Goal: Task Accomplishment & Management: Use online tool/utility

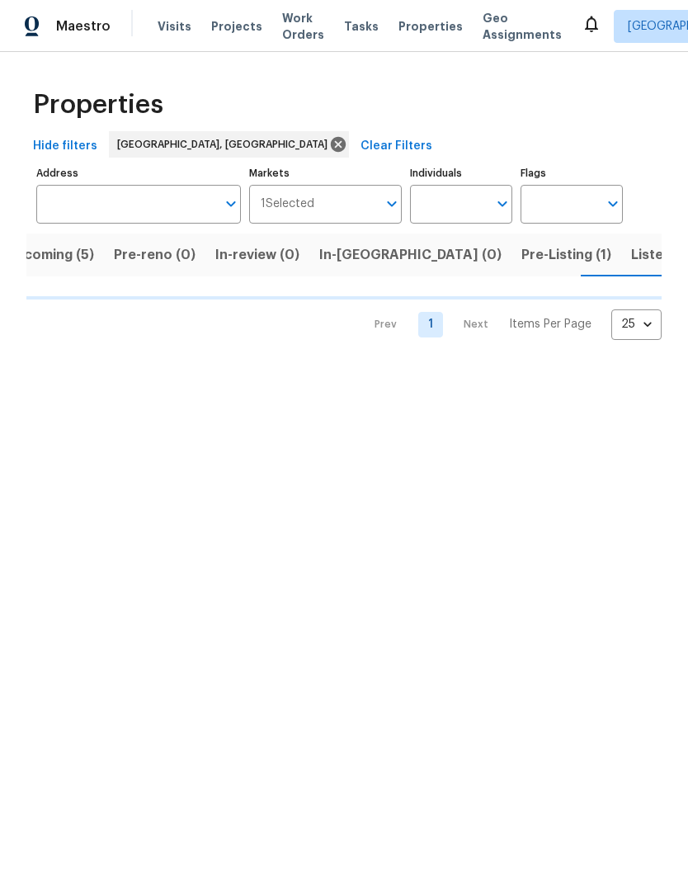
scroll to position [0, 31]
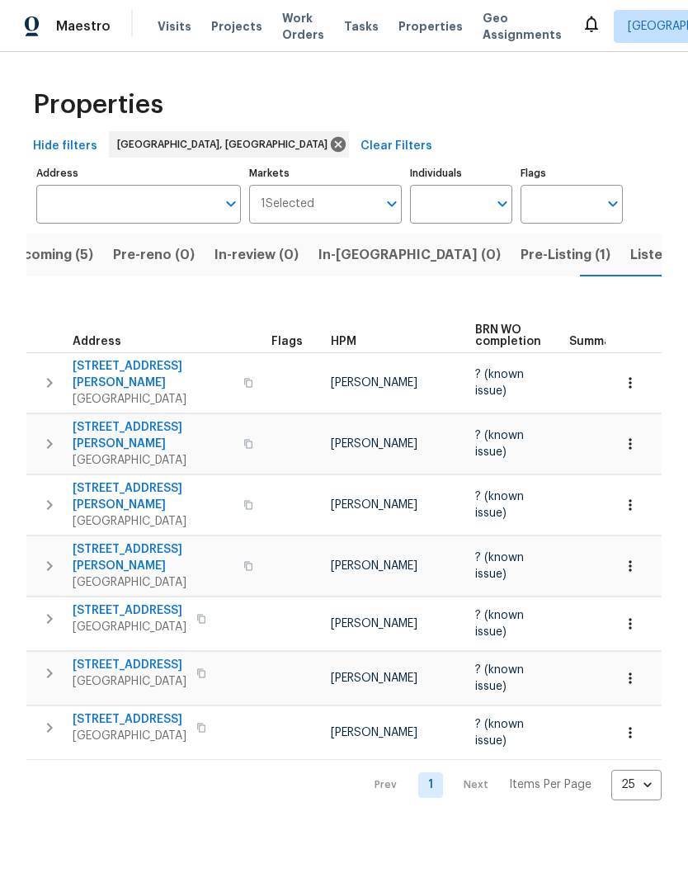
click at [631, 253] on span "Listed (29)" at bounding box center [666, 254] width 71 height 23
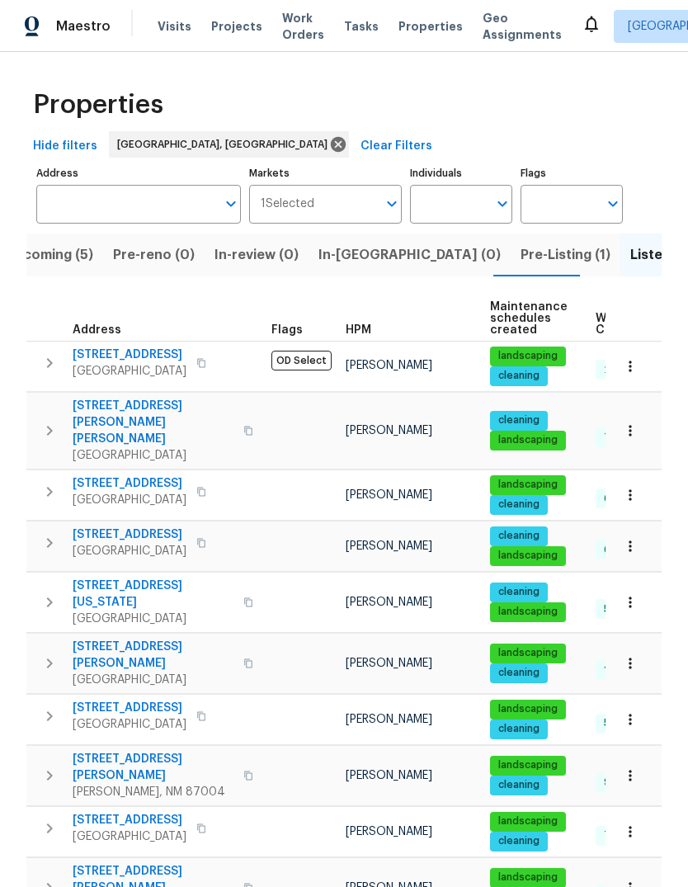
click at [45, 654] on icon "button" at bounding box center [50, 664] width 20 height 20
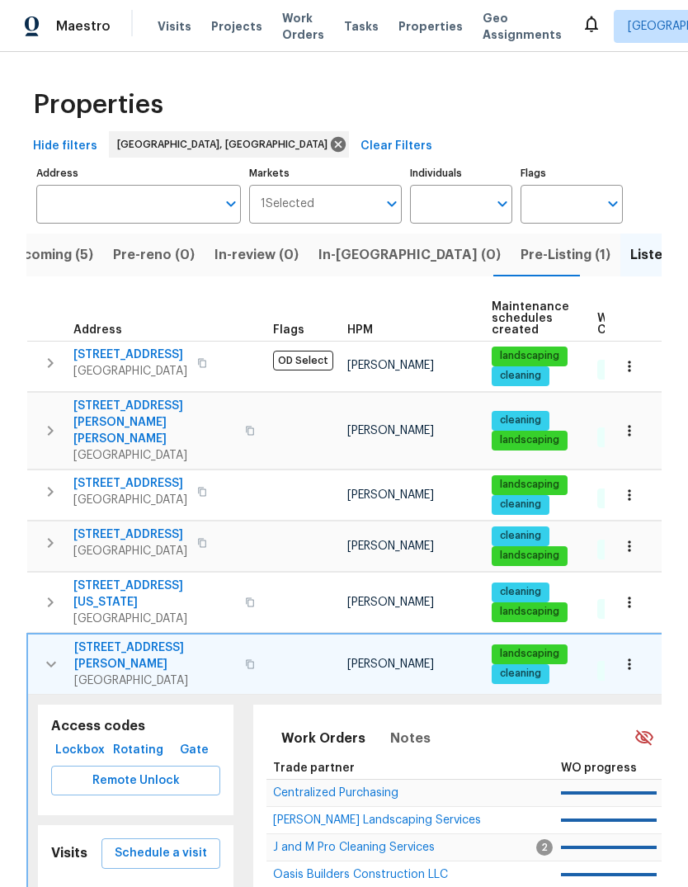
click at [172, 843] on span "Schedule a visit" at bounding box center [161, 853] width 92 height 21
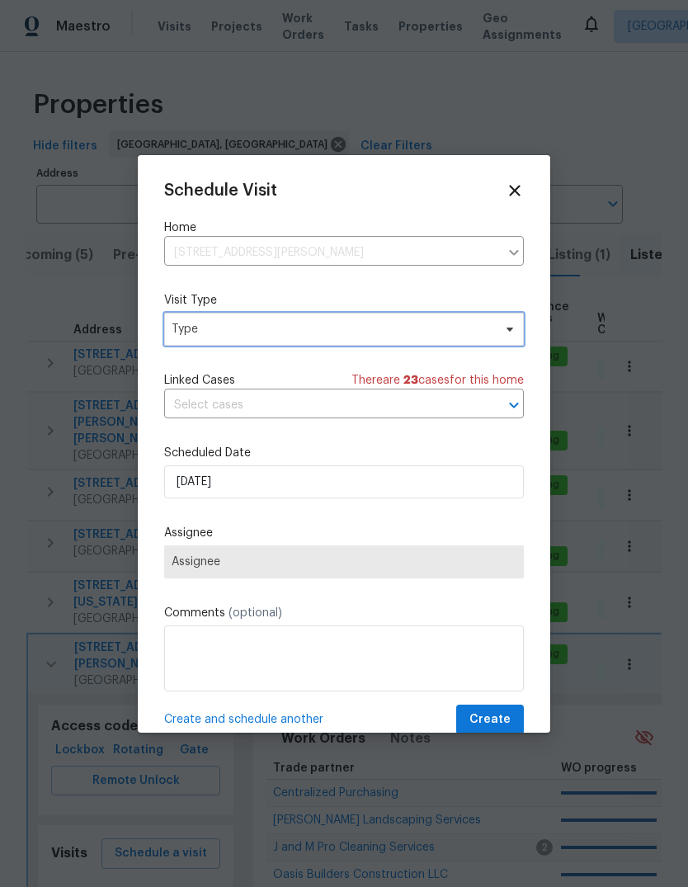
click at [324, 325] on span "Type" at bounding box center [332, 329] width 321 height 17
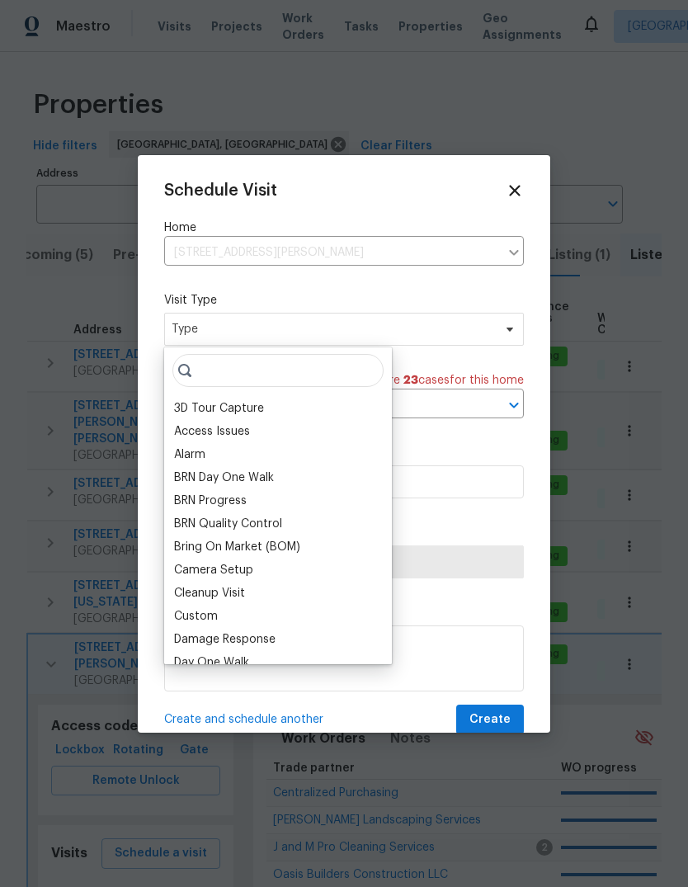
click at [232, 432] on div "Access Issues" at bounding box center [212, 431] width 76 height 17
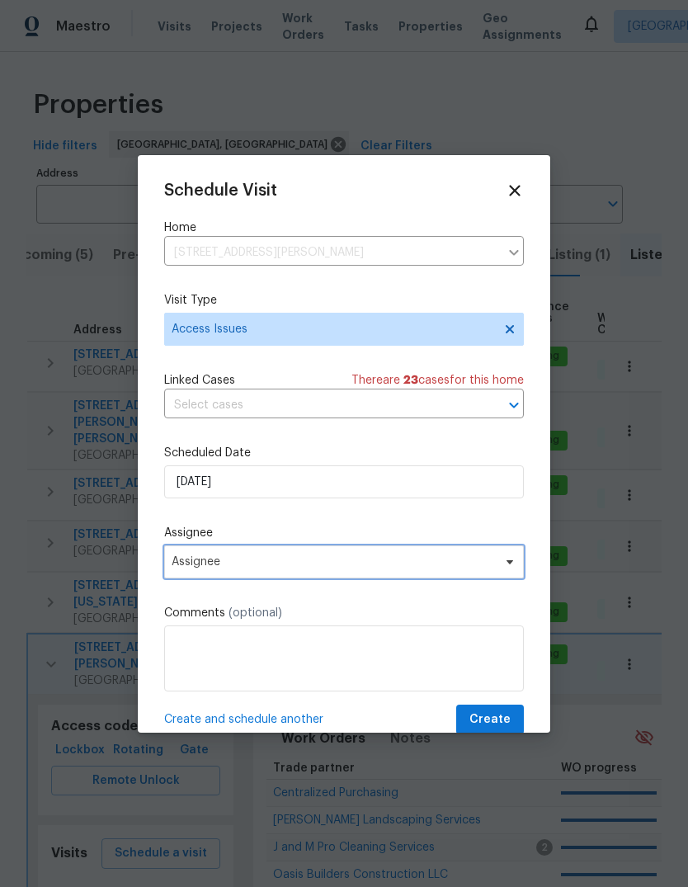
click at [234, 569] on span "Assignee" at bounding box center [334, 561] width 324 height 13
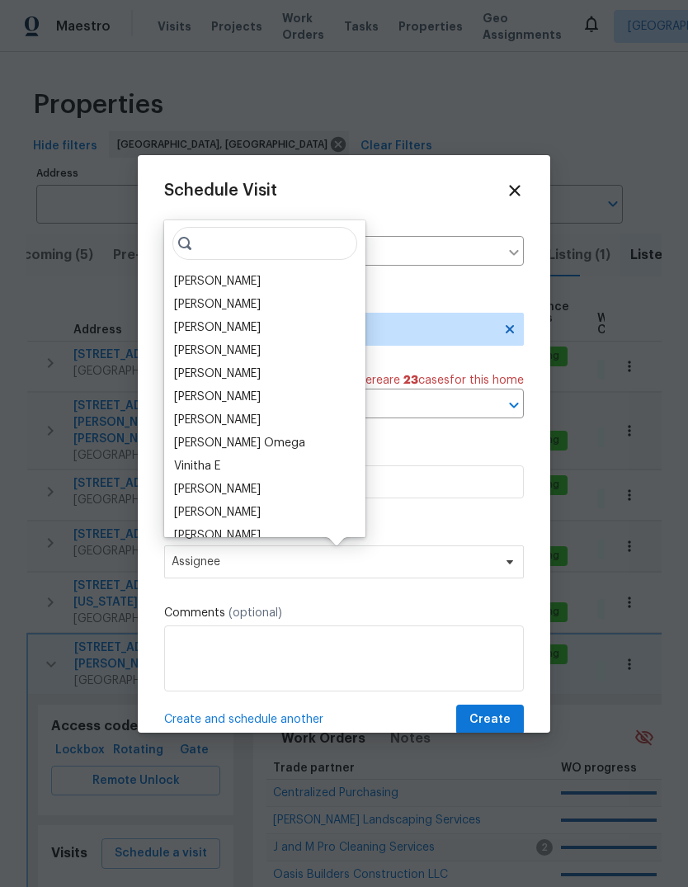
click at [239, 277] on div "[PERSON_NAME]" at bounding box center [217, 281] width 87 height 17
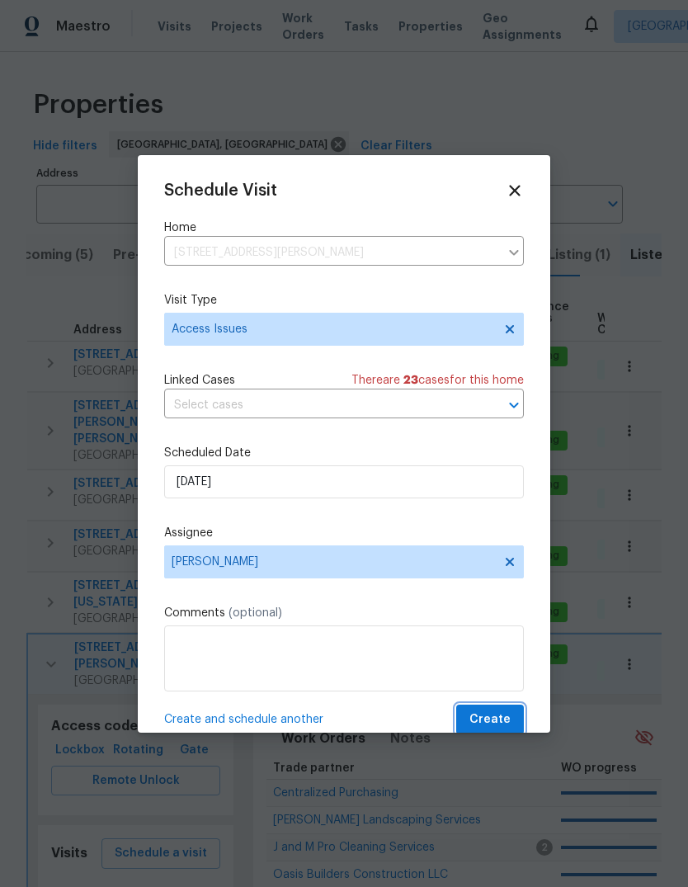
click at [489, 722] on span "Create" at bounding box center [490, 720] width 41 height 21
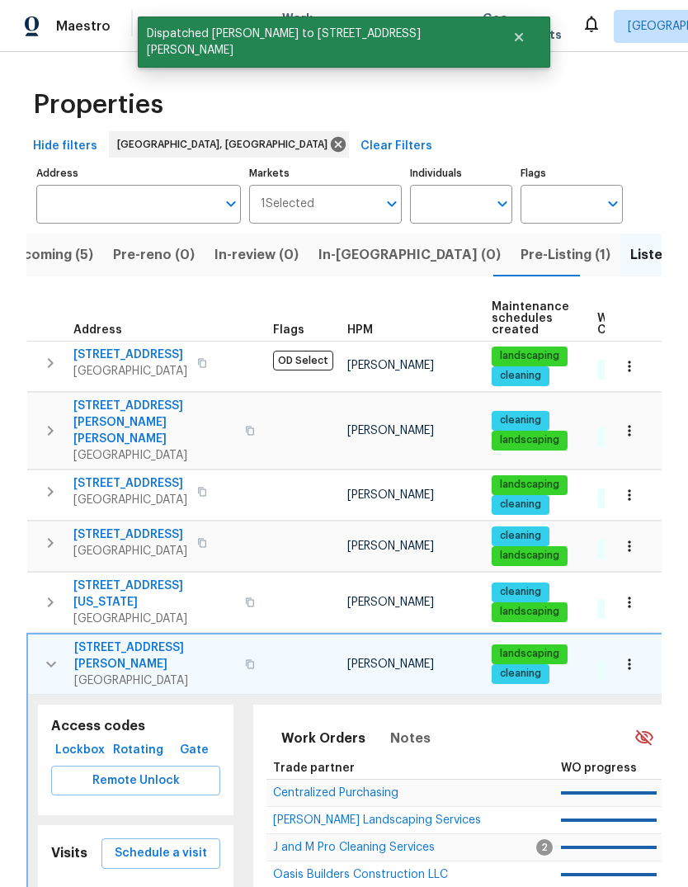
click at [51, 654] on icon "button" at bounding box center [51, 664] width 20 height 20
